Goal: Book appointment/travel/reservation

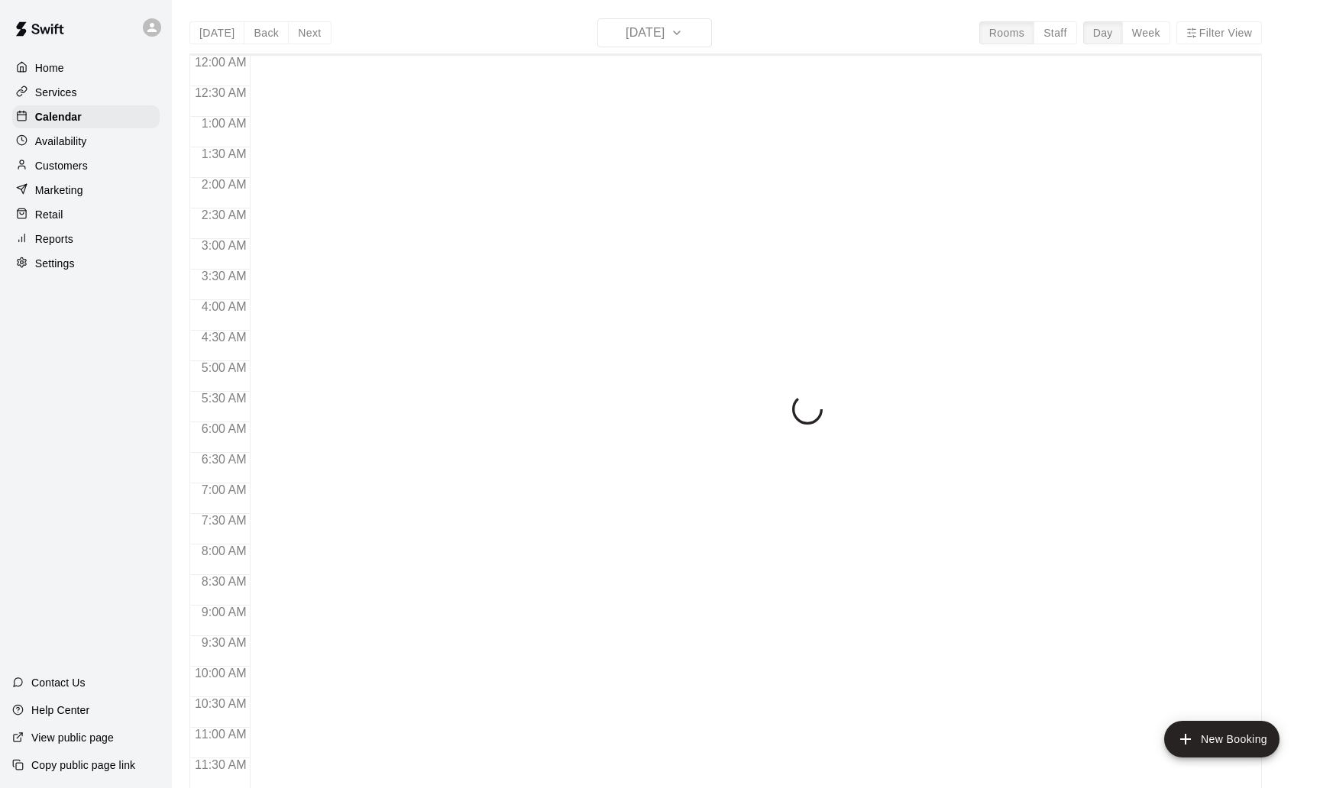
scroll to position [717, 0]
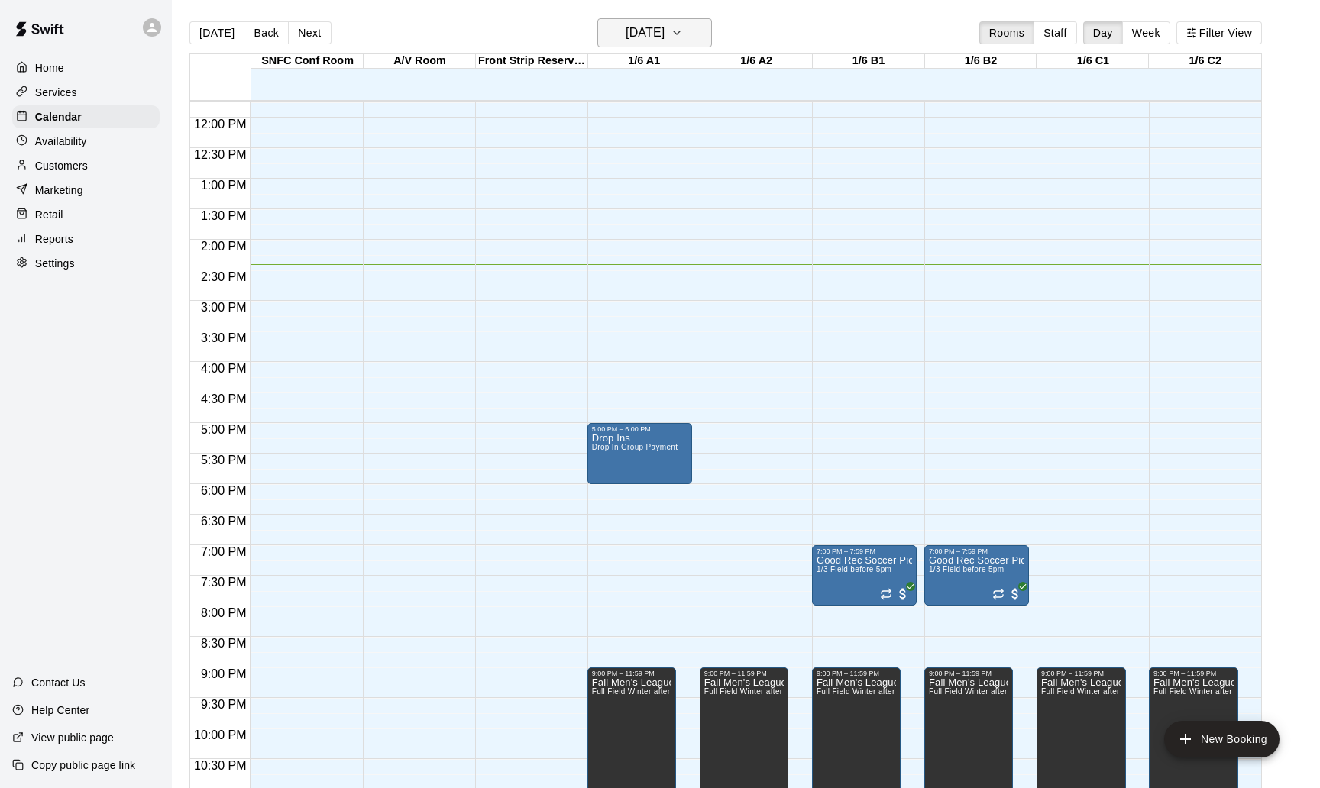
click at [664, 35] on h6 "[DATE]" at bounding box center [644, 32] width 39 height 21
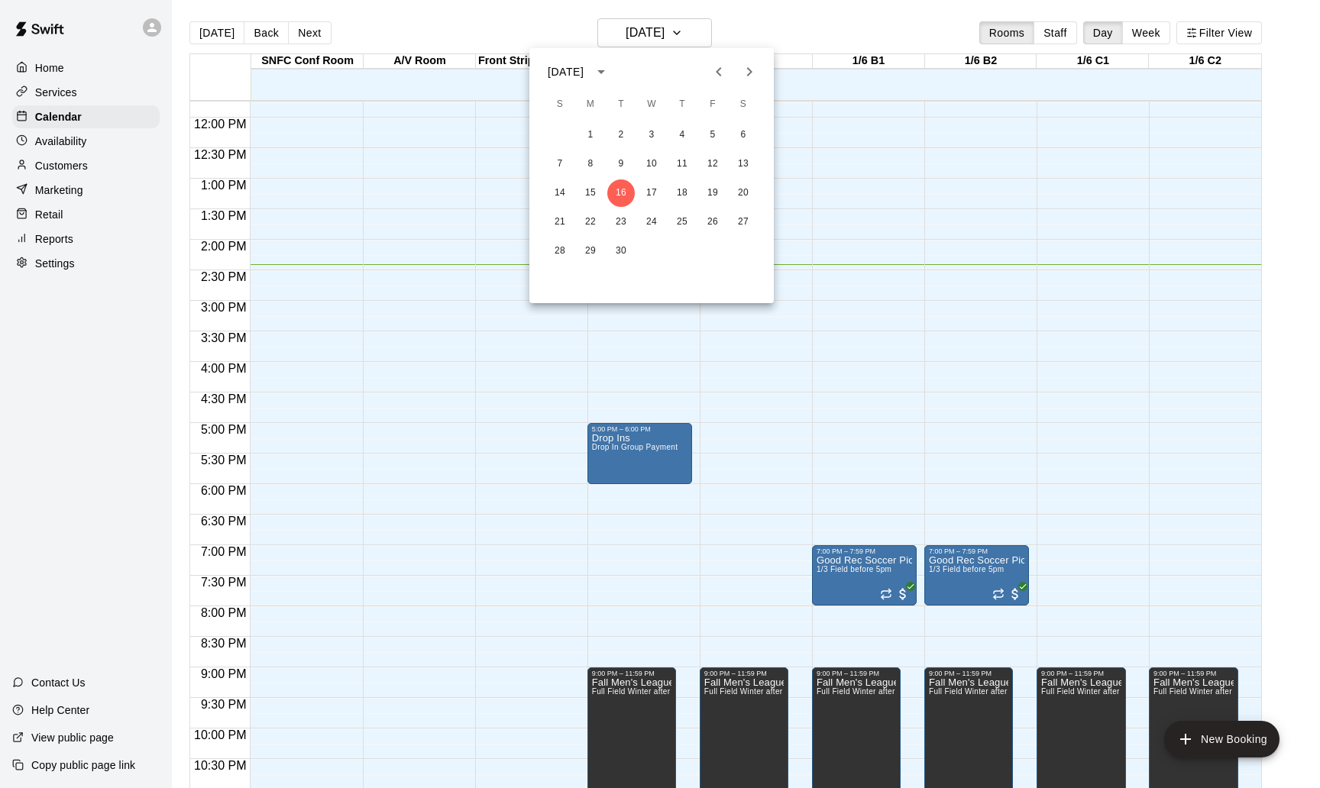
click at [749, 70] on icon "Next month" at bounding box center [749, 71] width 5 height 9
click at [624, 191] on button "14" at bounding box center [620, 192] width 27 height 27
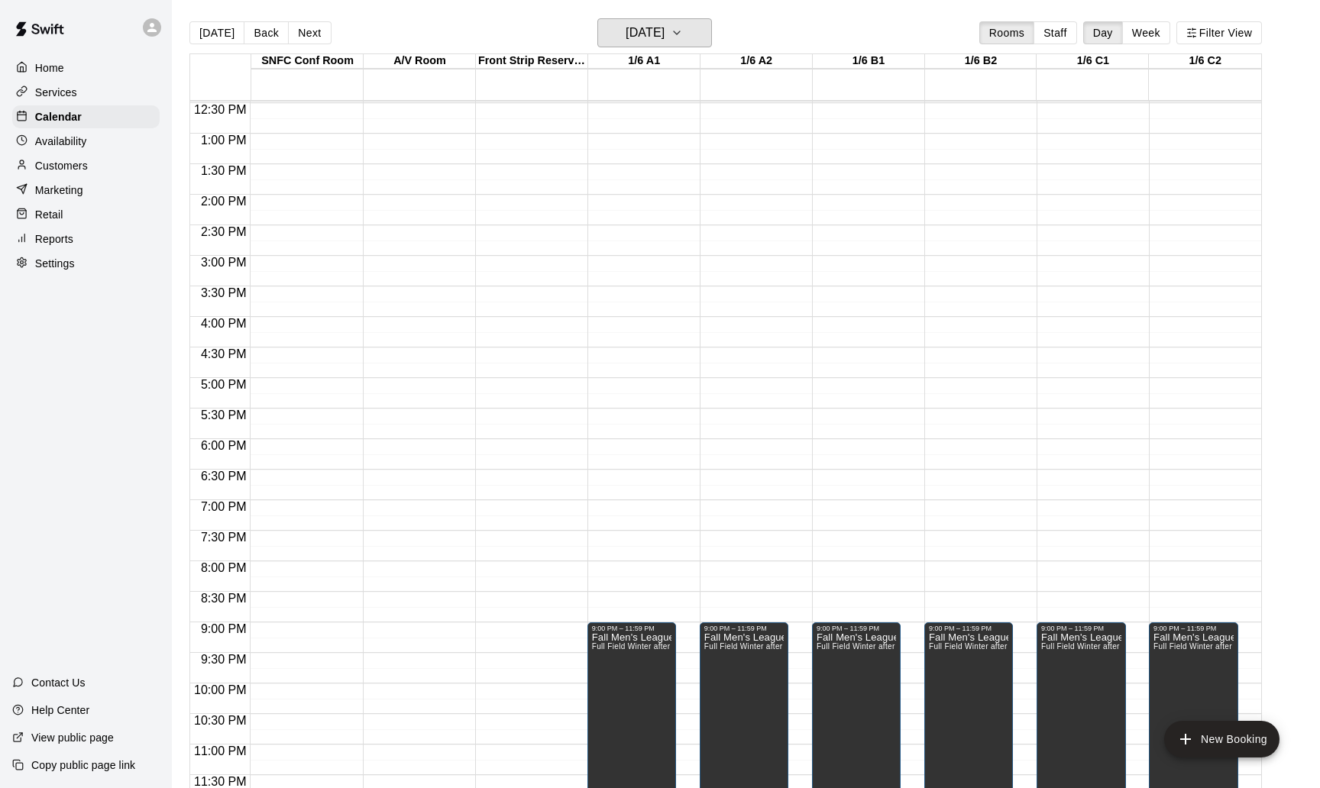
scroll to position [763, 0]
click at [645, 38] on h6 "Tuesday Oct 14" at bounding box center [644, 32] width 39 height 21
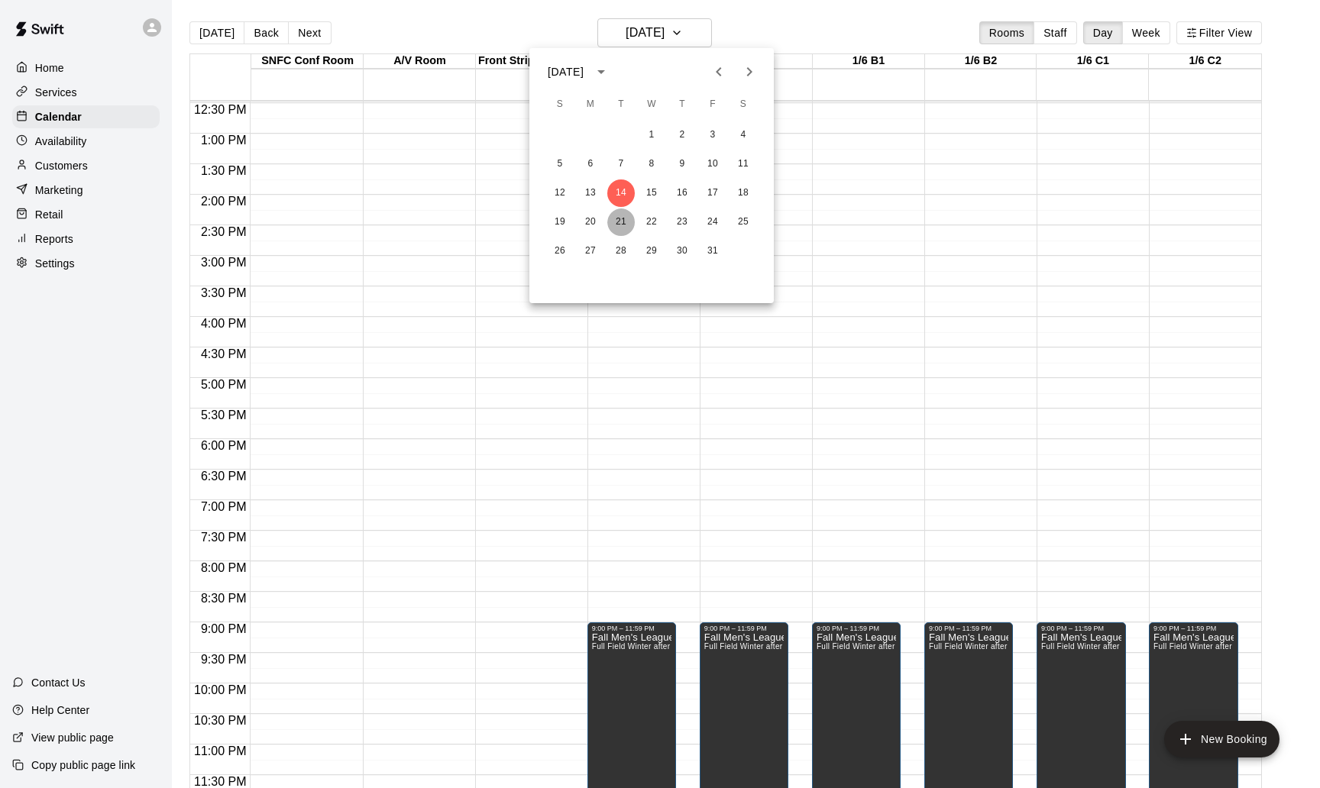
click at [620, 221] on button "21" at bounding box center [620, 221] width 27 height 27
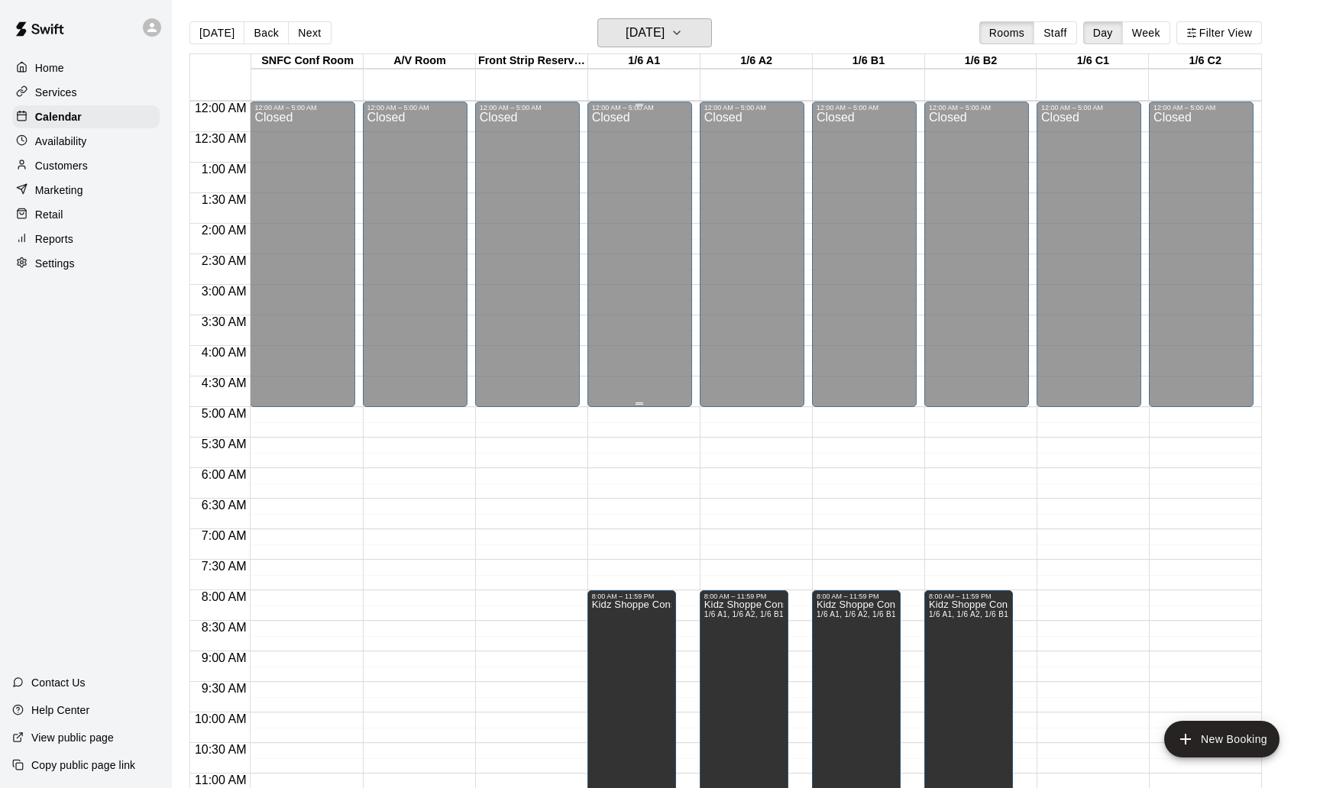
scroll to position [0, 0]
click at [664, 38] on h6 "Tuesday Oct 21" at bounding box center [644, 32] width 39 height 21
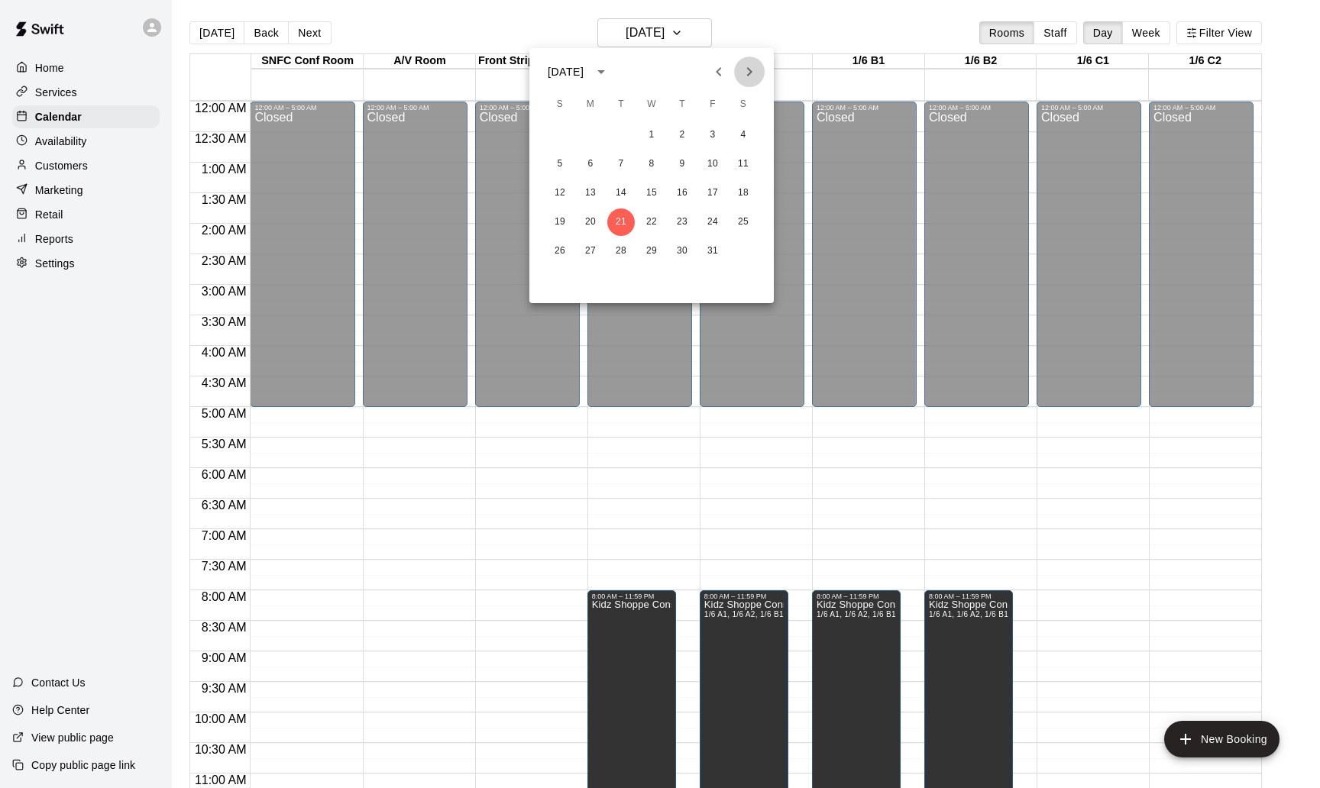
click at [751, 71] on icon "Next month" at bounding box center [749, 71] width 5 height 9
click at [616, 166] on button "4" at bounding box center [620, 163] width 27 height 27
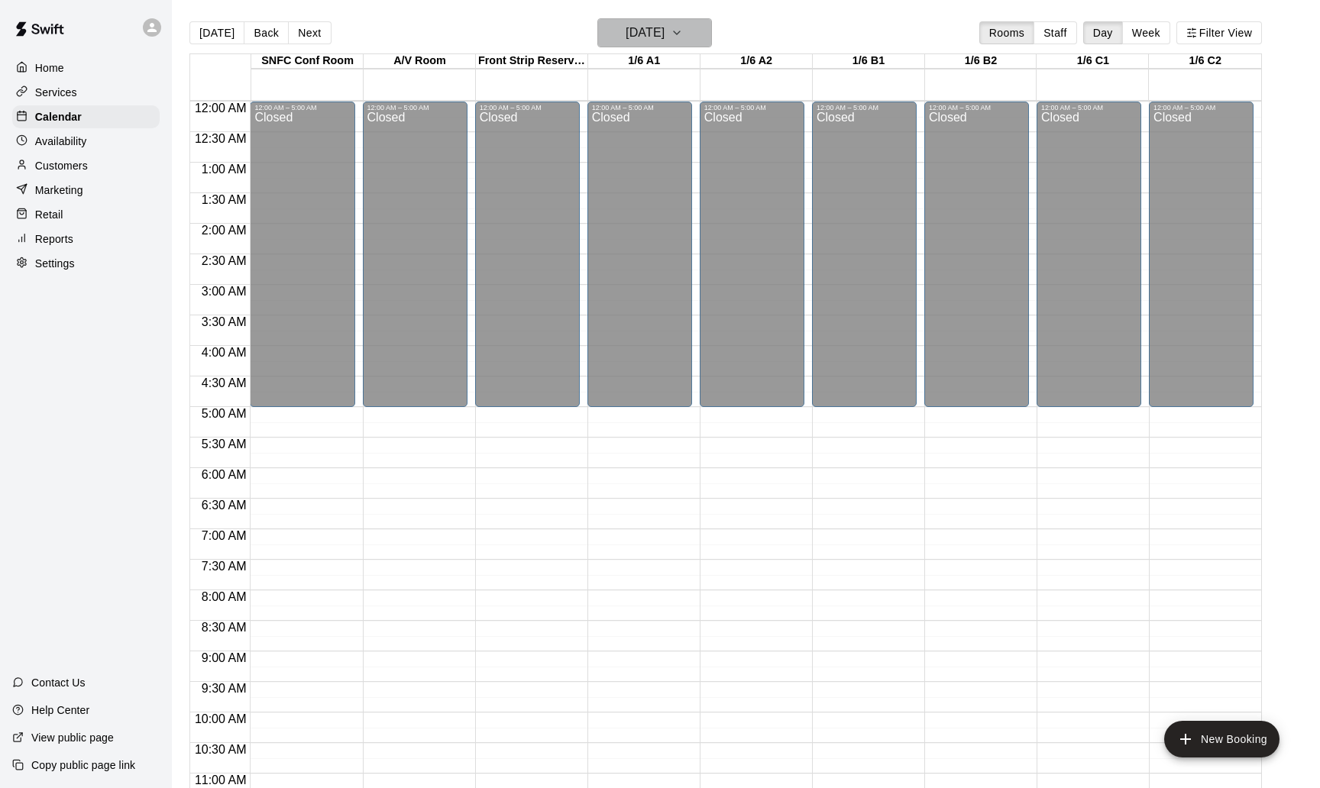
click at [664, 38] on h6 "Tuesday Nov 04" at bounding box center [644, 32] width 39 height 21
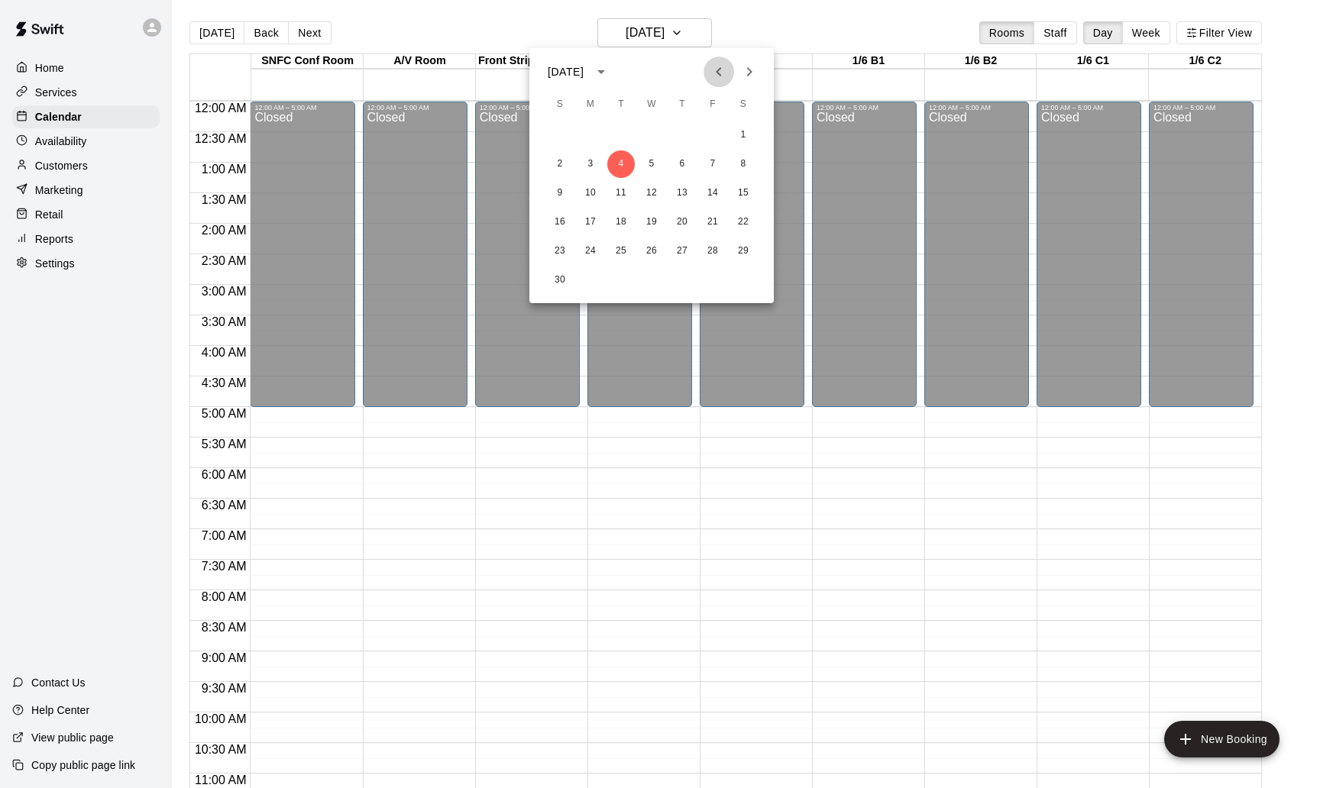
click at [716, 69] on icon "Previous month" at bounding box center [718, 72] width 18 height 18
click at [683, 161] on button "9" at bounding box center [681, 163] width 27 height 27
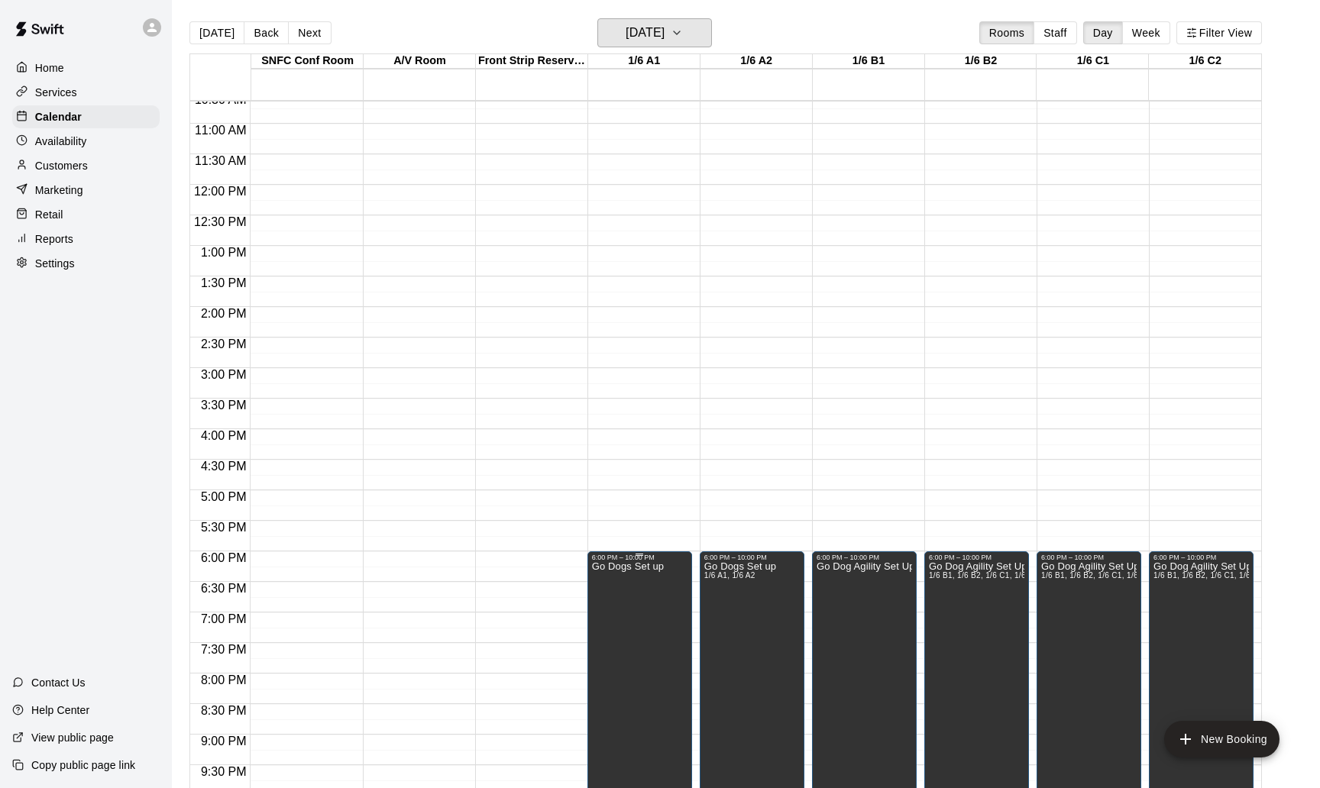
scroll to position [658, 0]
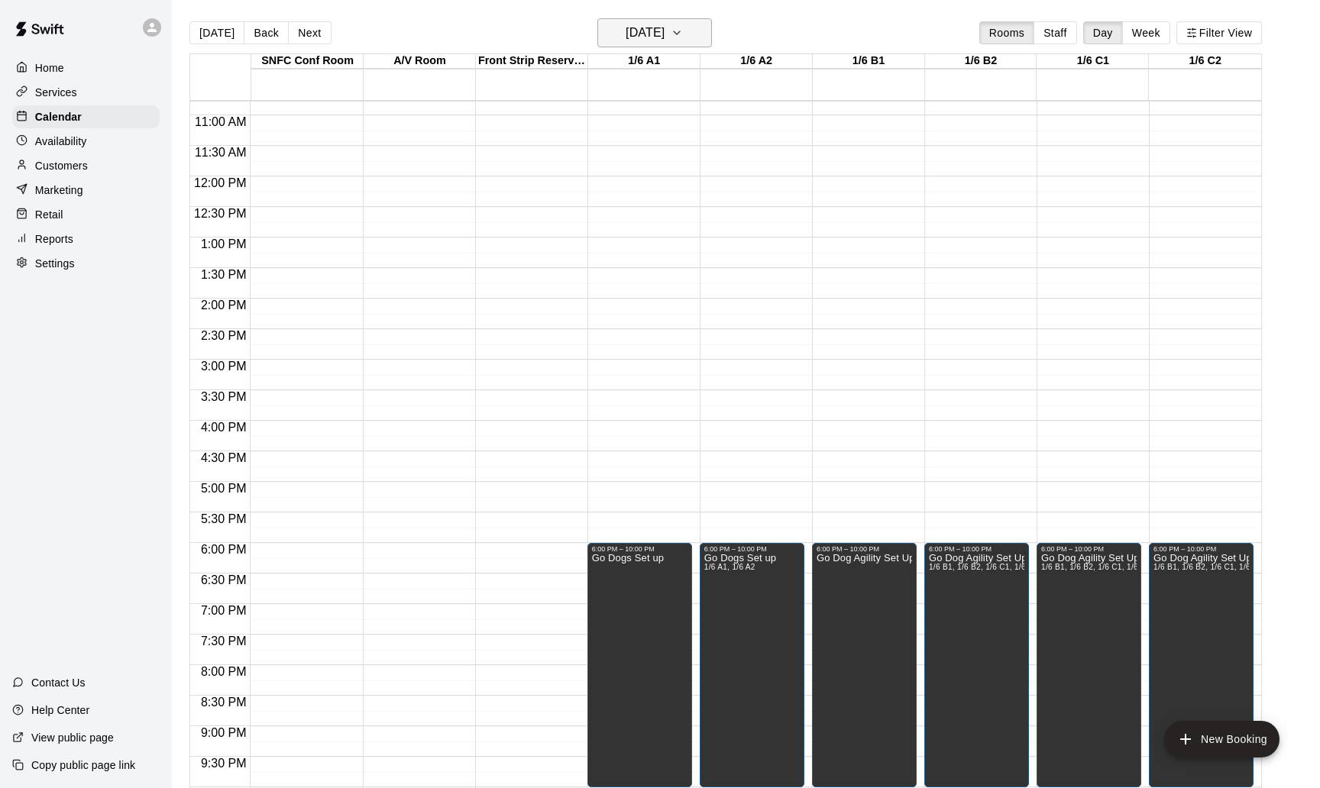
click at [664, 43] on h6 "Thursday Oct 09" at bounding box center [644, 32] width 39 height 21
click at [680, 190] on button "16" at bounding box center [681, 192] width 27 height 27
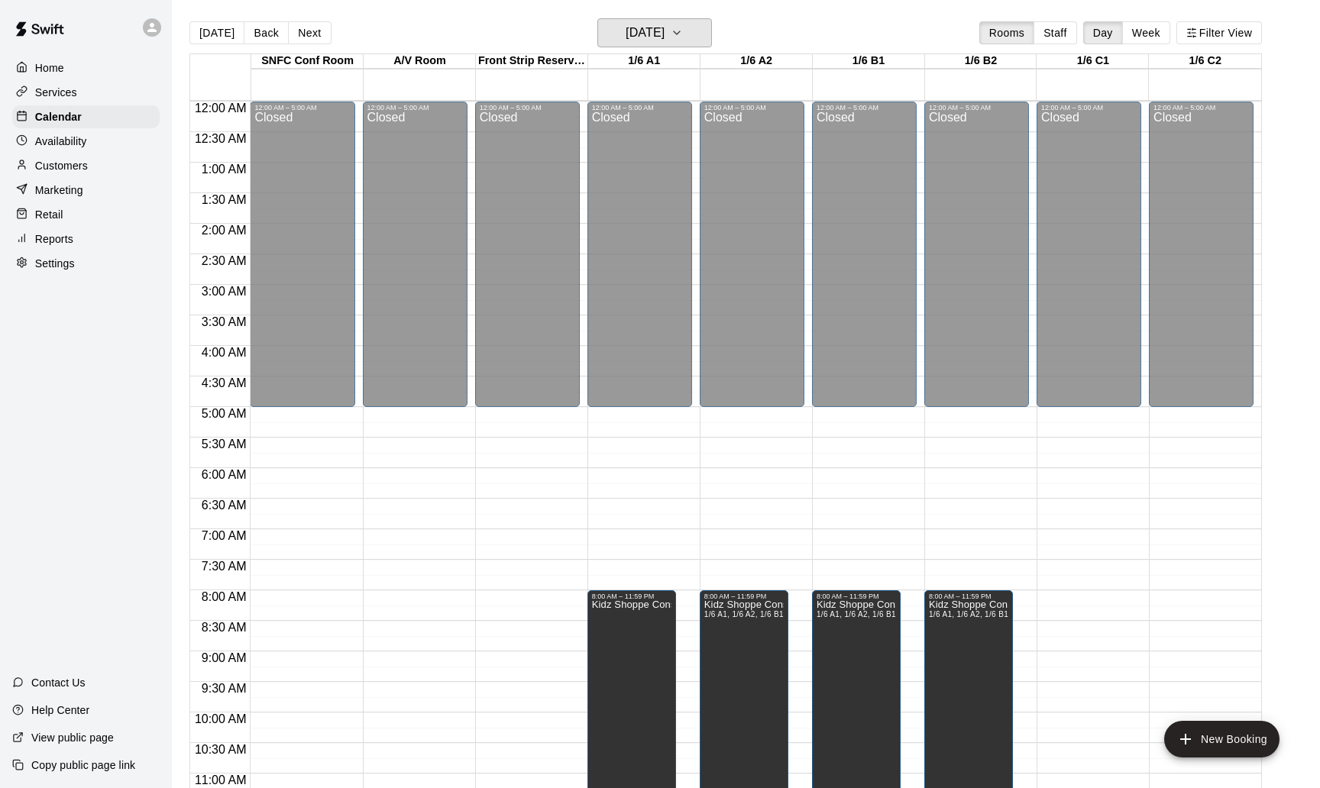
scroll to position [0, 0]
click at [681, 45] on button "Thursday Oct 16" at bounding box center [654, 32] width 115 height 29
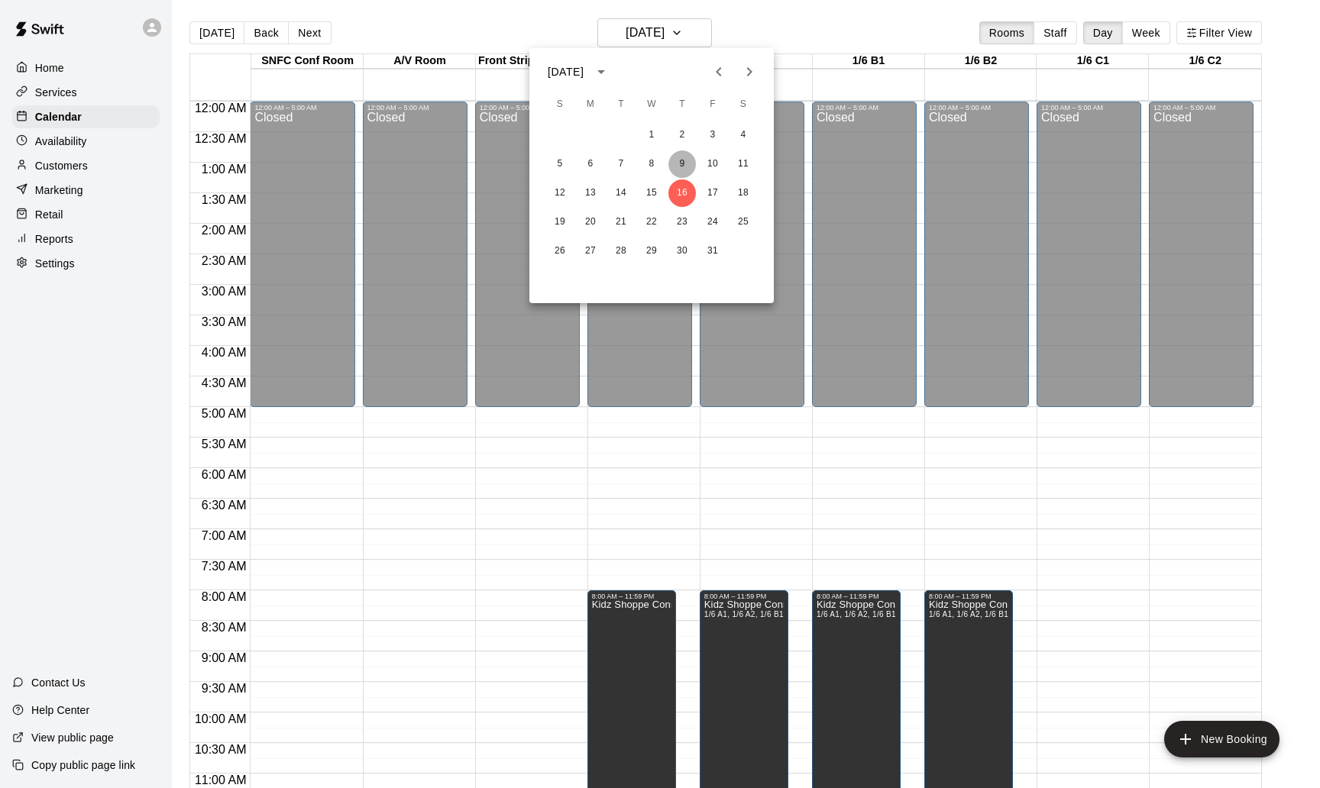
click at [681, 160] on button "9" at bounding box center [681, 163] width 27 height 27
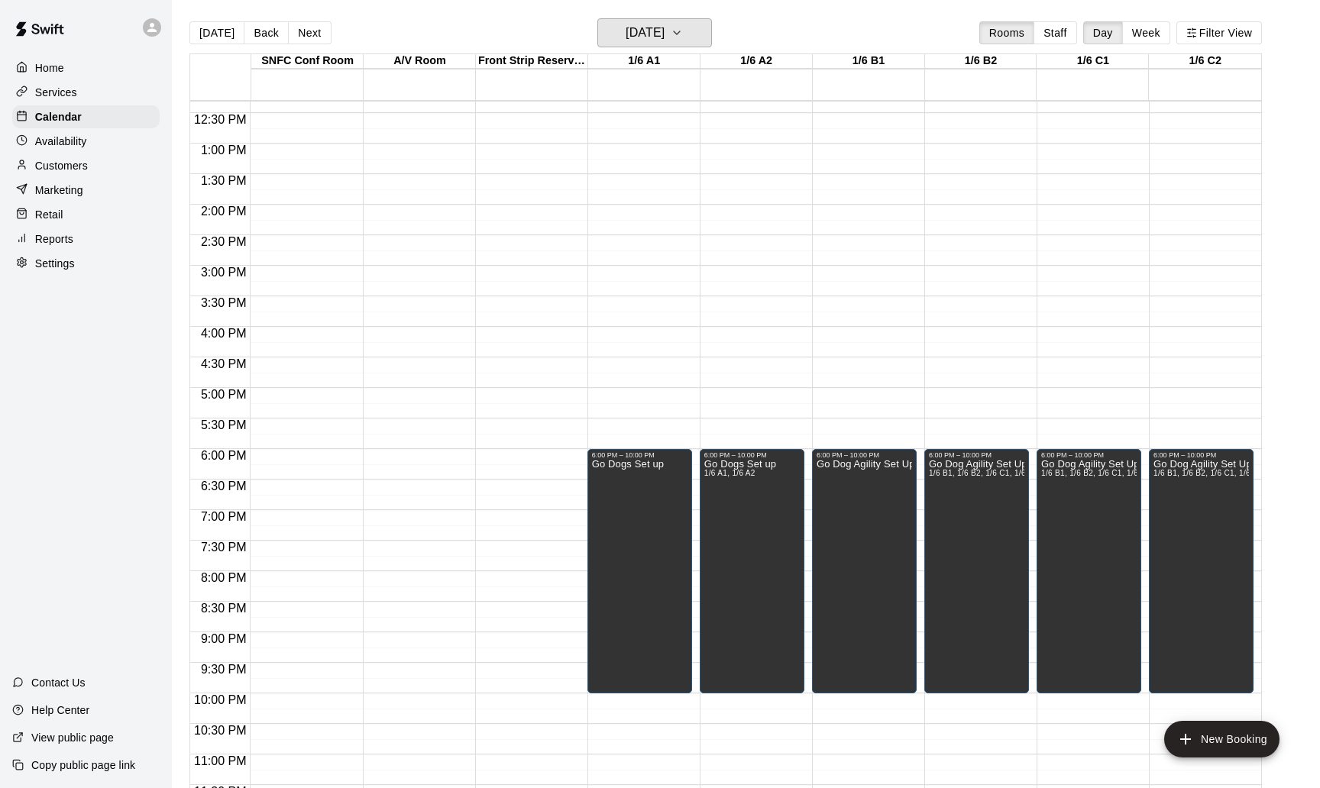
scroll to position [758, 0]
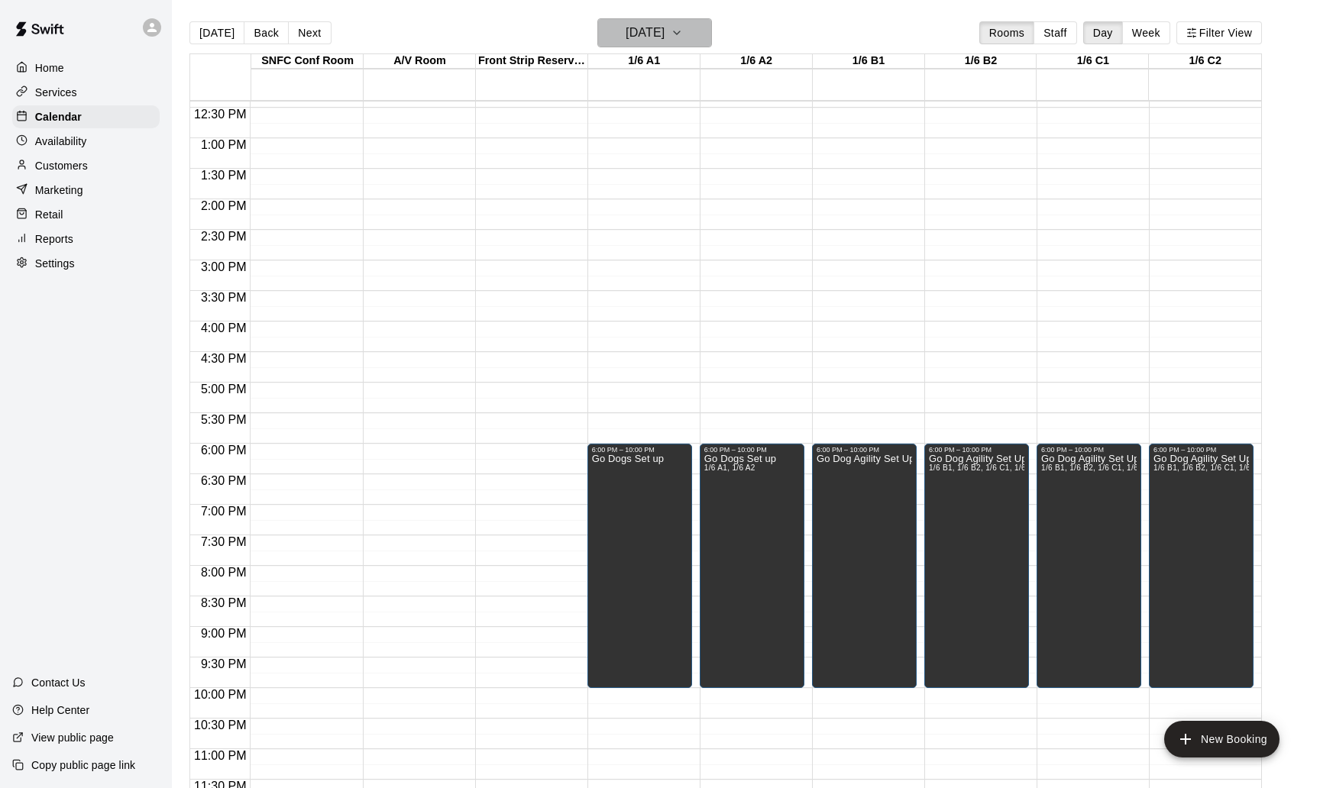
click at [687, 44] on button "Thursday Oct 09" at bounding box center [654, 32] width 115 height 29
click at [683, 195] on button "16" at bounding box center [681, 192] width 27 height 27
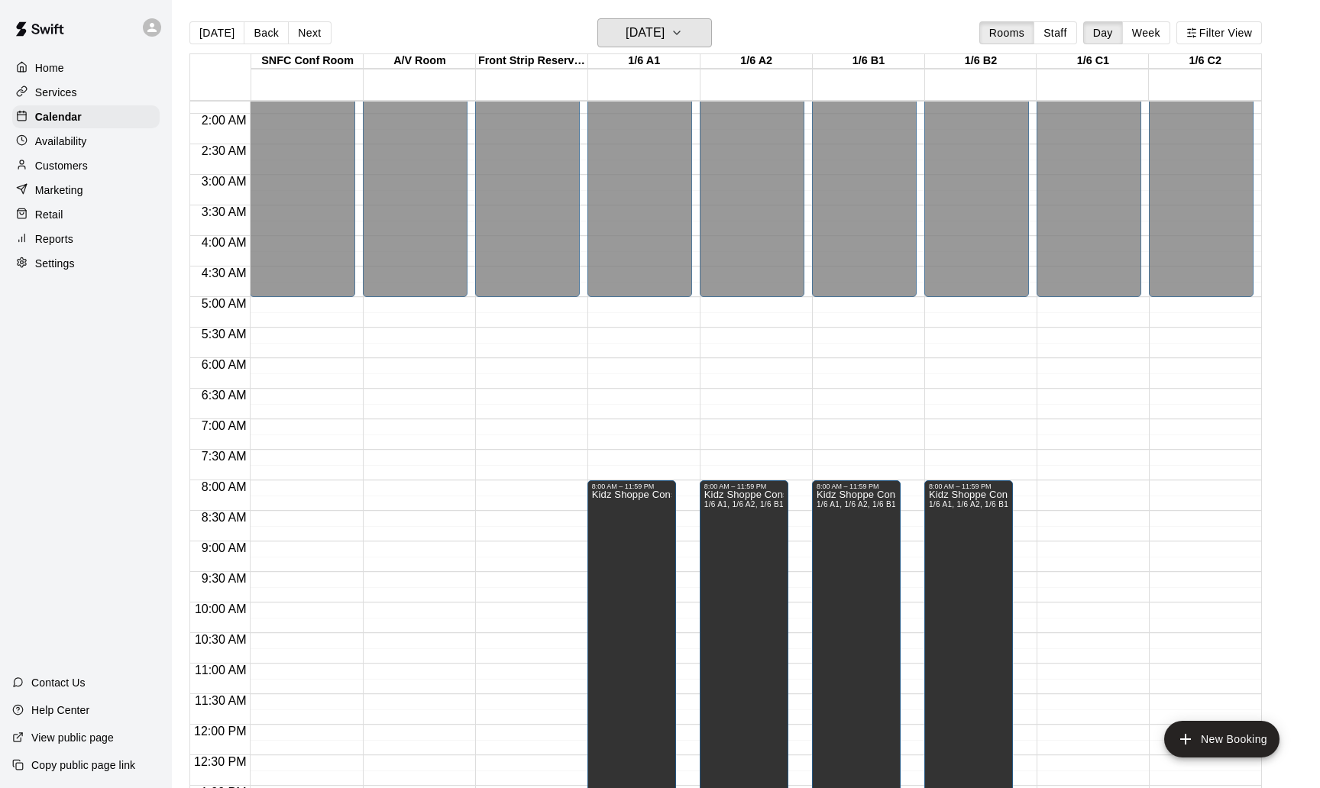
scroll to position [131, 0]
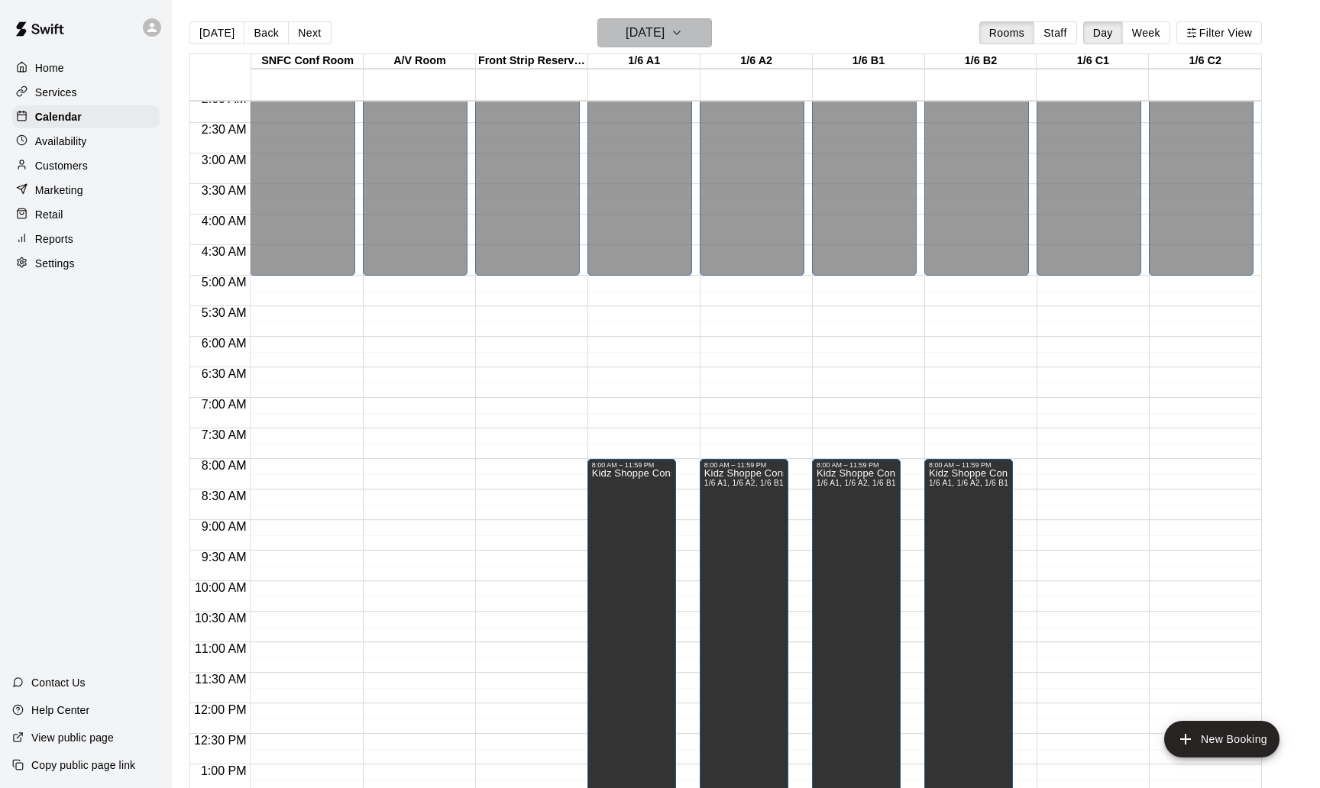
click at [664, 44] on h6 "Thursday Oct 16" at bounding box center [644, 32] width 39 height 21
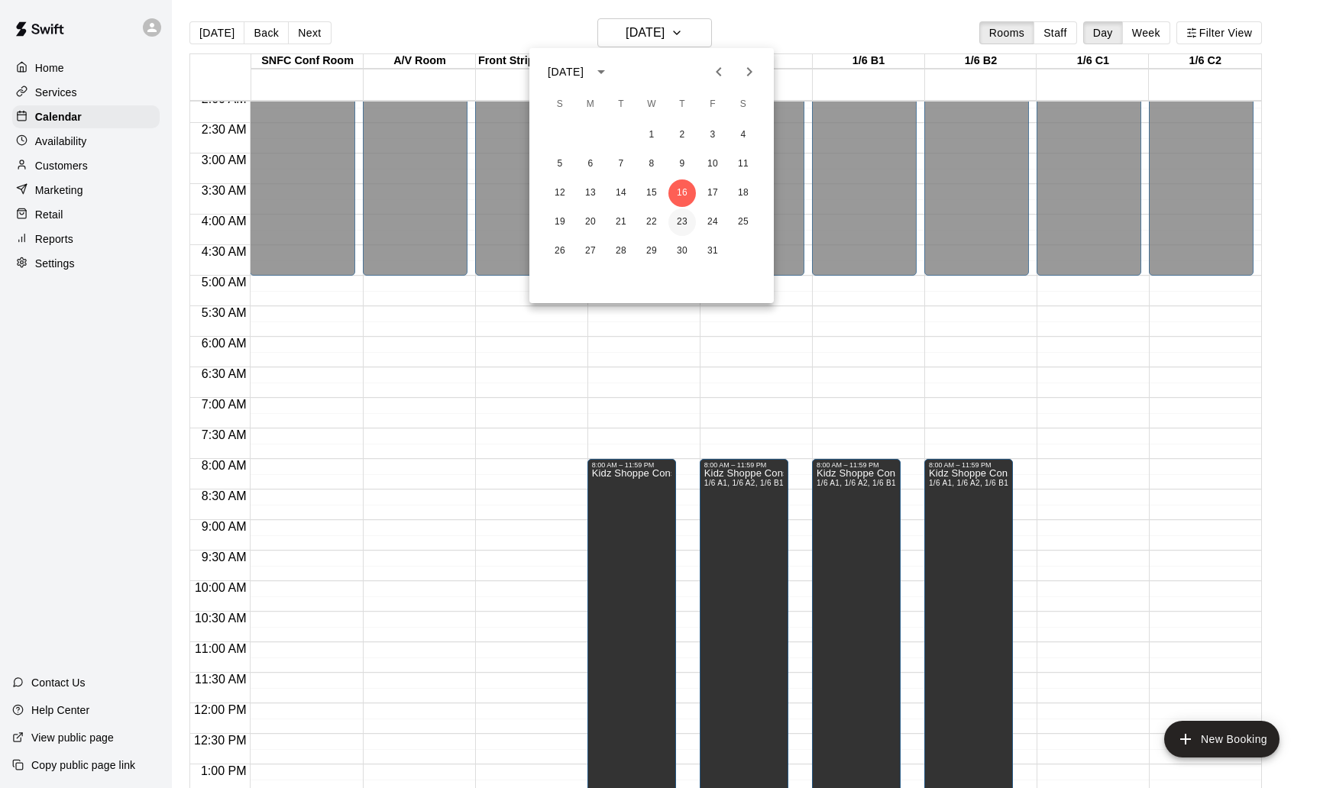
click at [680, 224] on button "23" at bounding box center [681, 221] width 27 height 27
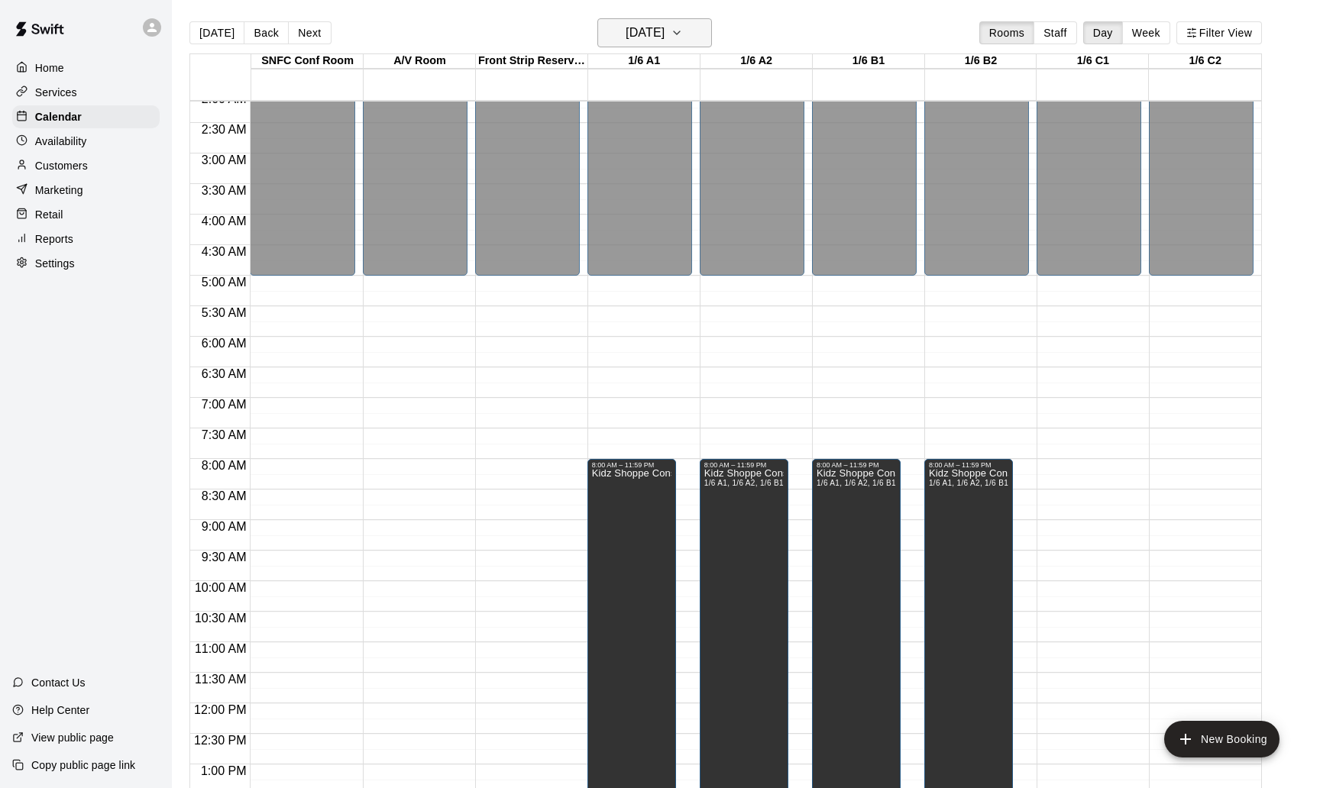
click at [664, 36] on h6 "Thursday Oct 23" at bounding box center [644, 32] width 39 height 21
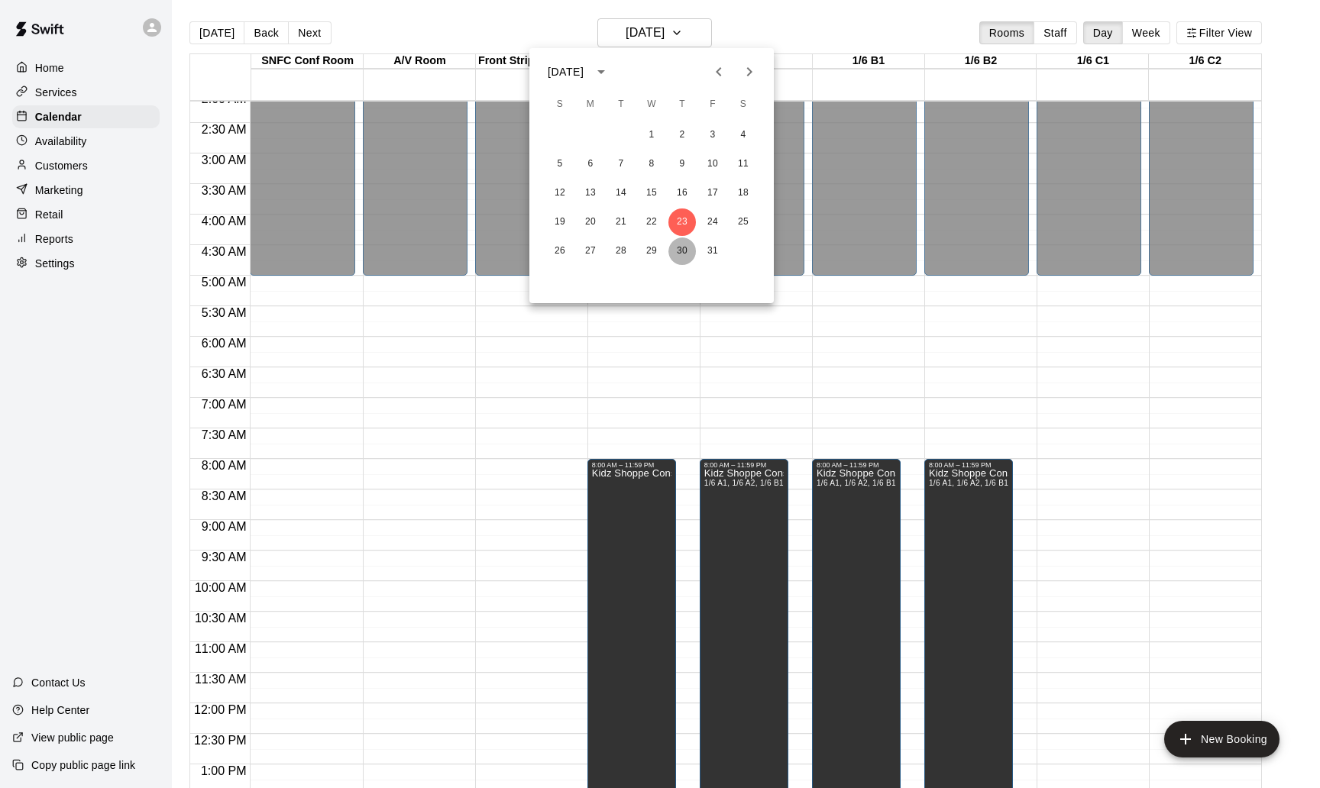
click at [678, 245] on button "30" at bounding box center [681, 251] width 27 height 27
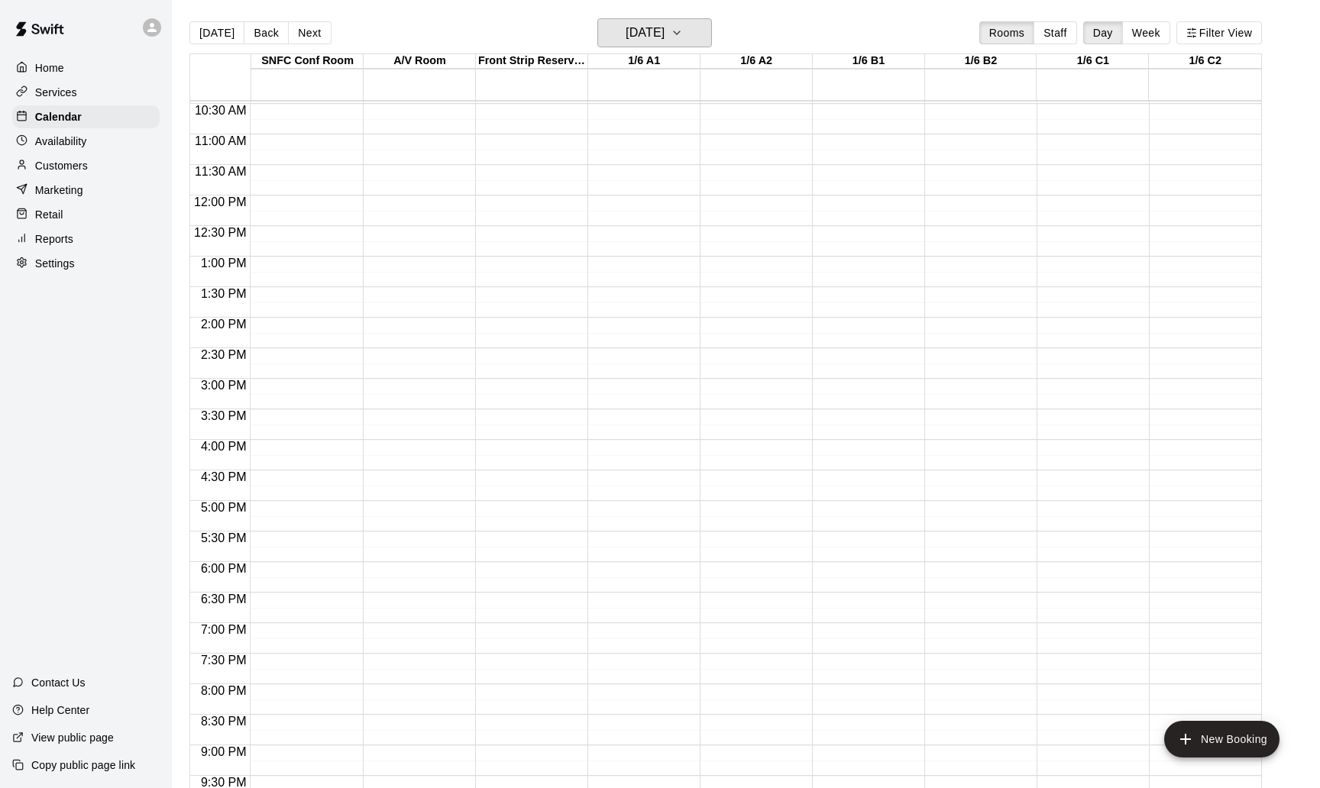
scroll to position [646, 0]
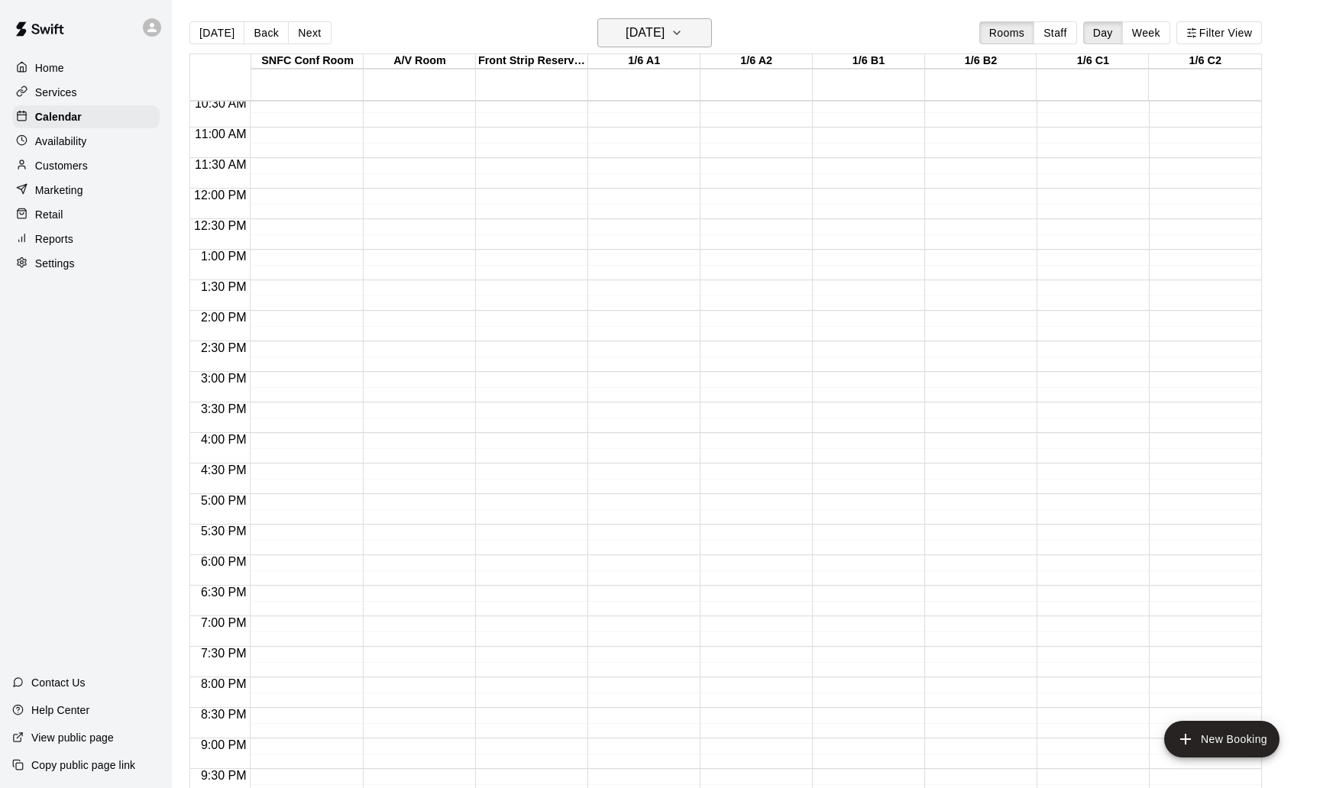
click at [690, 34] on button "Thursday Oct 30" at bounding box center [654, 32] width 115 height 29
click at [754, 70] on icon "Next month" at bounding box center [749, 72] width 18 height 18
click at [684, 160] on button "6" at bounding box center [681, 163] width 27 height 27
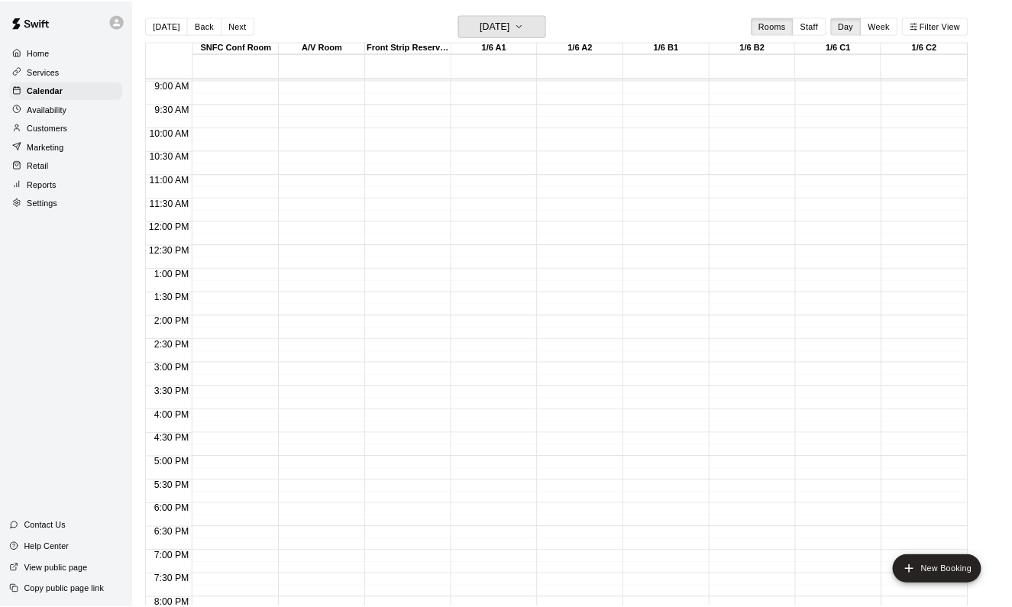
scroll to position [548, 0]
